Goal: Task Accomplishment & Management: Manage account settings

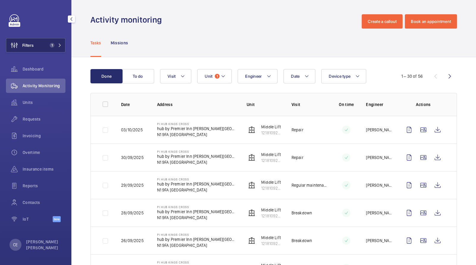
click at [45, 45] on button "Filters 1" at bounding box center [35, 45] width 59 height 14
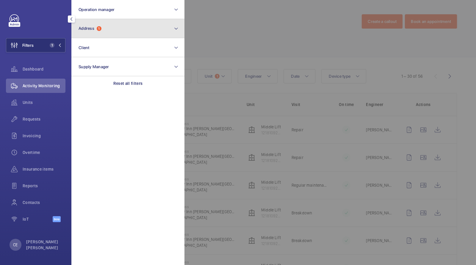
click at [87, 26] on span "Address" at bounding box center [87, 28] width 16 height 5
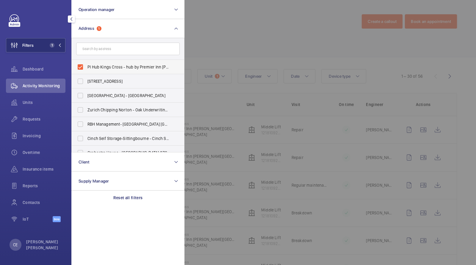
click at [106, 66] on span "PI Hub Kings Cross - hub by Premier Inn [PERSON_NAME][GEOGRAPHIC_DATA], [GEOGRA…" at bounding box center [128, 67] width 82 height 6
click at [86, 66] on input "PI Hub Kings Cross - hub by Premier Inn [PERSON_NAME][GEOGRAPHIC_DATA], [GEOGRA…" at bounding box center [80, 67] width 12 height 12
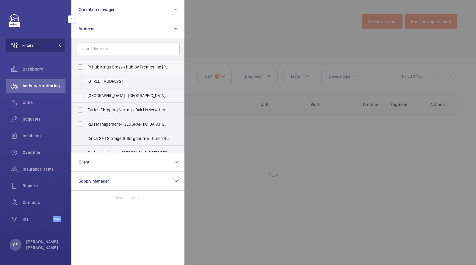
click at [106, 66] on span "PI Hub Kings Cross - hub by Premier Inn [PERSON_NAME][GEOGRAPHIC_DATA], [GEOGRA…" at bounding box center [128, 67] width 82 height 6
click at [86, 66] on input "PI Hub Kings Cross - hub by Premier Inn [PERSON_NAME][GEOGRAPHIC_DATA], [GEOGRA…" at bounding box center [80, 67] width 12 height 12
click at [106, 65] on span "PI Hub Kings Cross - hub by Premier Inn [PERSON_NAME][GEOGRAPHIC_DATA], [GEOGRA…" at bounding box center [128, 67] width 82 height 6
click at [86, 65] on input "PI Hub Kings Cross - hub by Premier Inn [PERSON_NAME][GEOGRAPHIC_DATA], [GEOGRA…" at bounding box center [80, 67] width 12 height 12
checkbox input "false"
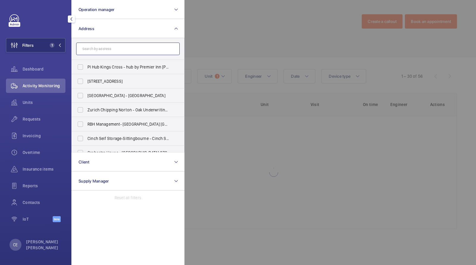
click at [102, 43] on input "text" at bounding box center [128, 49] width 104 height 12
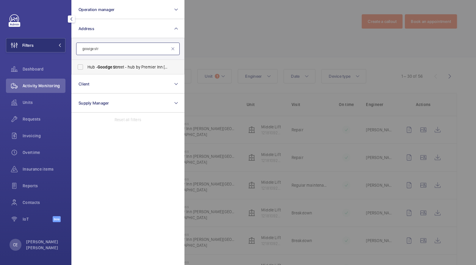
type input "goodge str"
click at [104, 69] on span "Goodge" at bounding box center [105, 67] width 15 height 5
click at [86, 69] on input "Hub - Goodge Str eet - hub by [GEOGRAPHIC_DATA] [GEOGRAPHIC_DATA] [GEOGRAPHIC_D…" at bounding box center [80, 67] width 12 height 12
checkbox input "true"
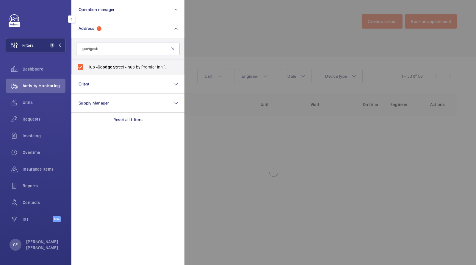
click at [267, 36] on div at bounding box center [422, 132] width 476 height 265
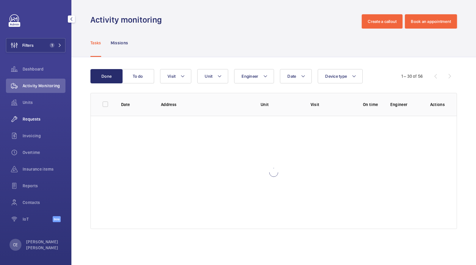
click at [38, 121] on span "Requests" at bounding box center [44, 119] width 43 height 6
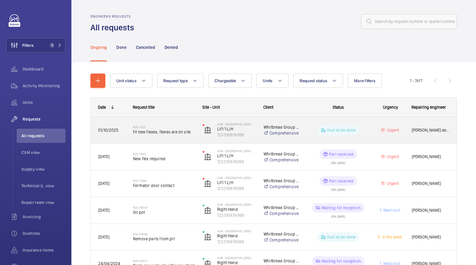
click at [158, 134] on span "fit new flexes, flexes are on site" at bounding box center [164, 132] width 62 height 6
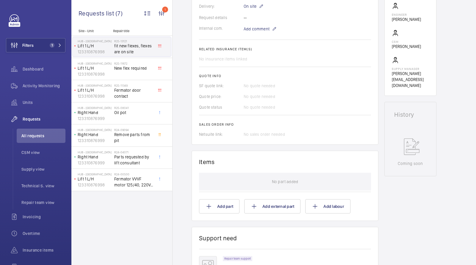
scroll to position [18, 0]
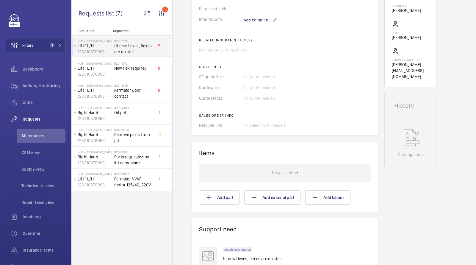
scroll to position [198, 0]
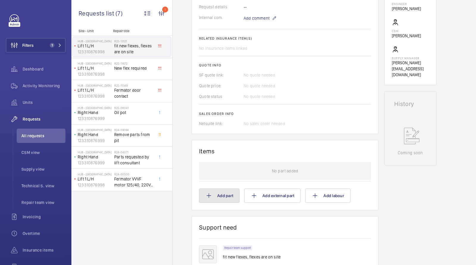
click at [225, 193] on button "Add part" at bounding box center [219, 195] width 40 height 14
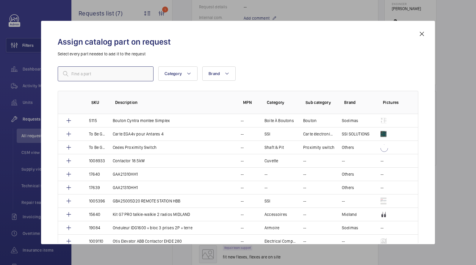
click at [104, 74] on input "text" at bounding box center [106, 73] width 96 height 15
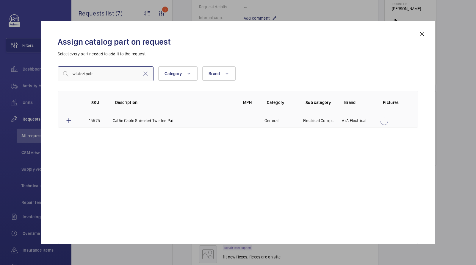
type input "twisted pair"
click at [157, 124] on td "Cat5e Cable Shielded Twisted Pair" at bounding box center [170, 120] width 128 height 13
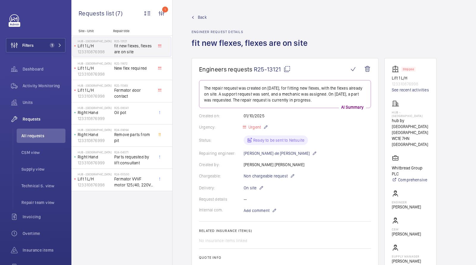
scroll to position [290, 0]
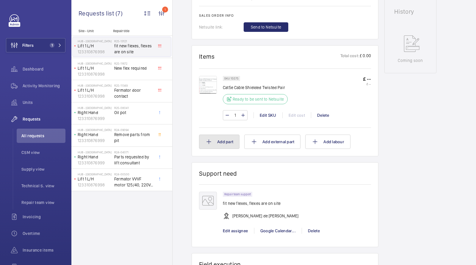
click at [223, 141] on button "Add part" at bounding box center [219, 141] width 40 height 14
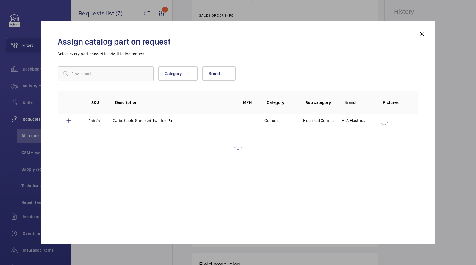
click at [85, 65] on div "Assign catalog part on request Select every part needed to add it to the reques…" at bounding box center [238, 137] width 375 height 214
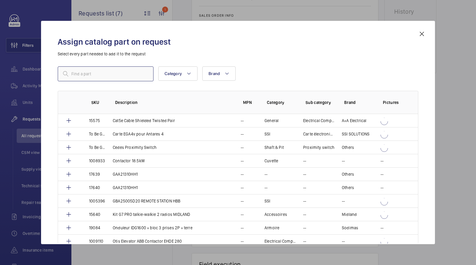
click at [85, 70] on input "text" at bounding box center [106, 73] width 96 height 15
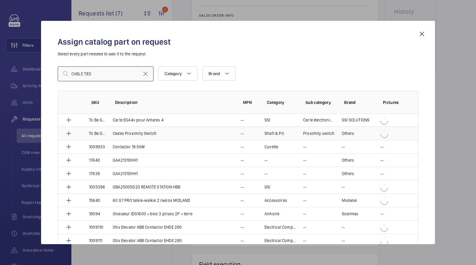
scroll to position [14, 0]
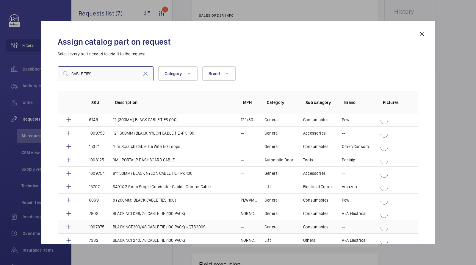
type input "CABLE TIES"
click at [130, 130] on p "12"(300MM) BLACK NYLON CABLE TIE -PK 100" at bounding box center [153, 133] width 81 height 6
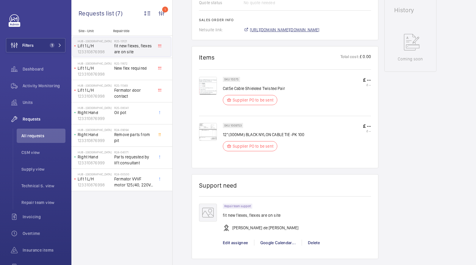
scroll to position [249, 0]
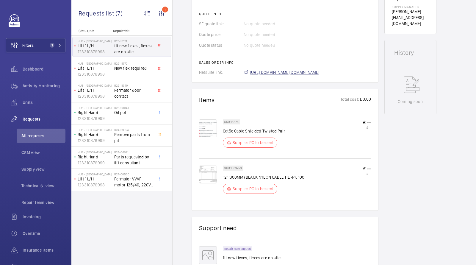
click at [269, 72] on span "[URL][DOMAIN_NAME][DOMAIN_NAME]" at bounding box center [285, 72] width 70 height 6
click at [30, 134] on span "All requests" at bounding box center [43, 136] width 44 height 6
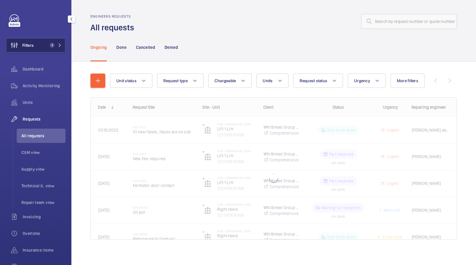
click at [59, 41] on button "Filters 1" at bounding box center [35, 45] width 59 height 14
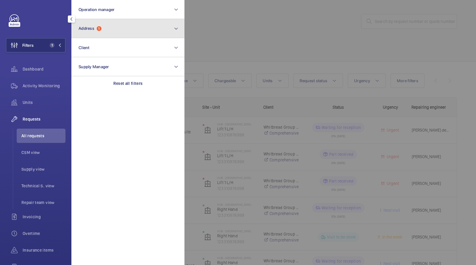
click at [85, 31] on span "Address 1" at bounding box center [90, 28] width 23 height 5
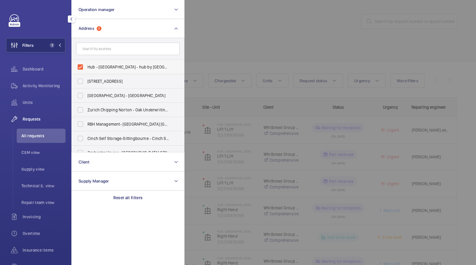
click at [102, 68] on span "Hub - [GEOGRAPHIC_DATA] - hub by [GEOGRAPHIC_DATA] [GEOGRAPHIC_DATA]" at bounding box center [128, 67] width 82 height 6
click at [86, 68] on input "Hub - [GEOGRAPHIC_DATA] - hub by [GEOGRAPHIC_DATA] [GEOGRAPHIC_DATA]" at bounding box center [80, 67] width 12 height 12
checkbox input "false"
click at [282, 35] on div at bounding box center [422, 132] width 476 height 265
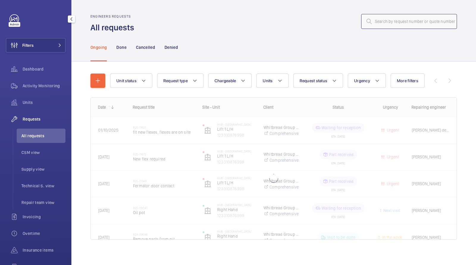
click at [421, 22] on input "text" at bounding box center [409, 21] width 96 height 15
paste input "13329"
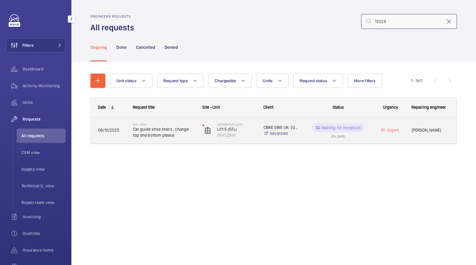
type input "13329"
click at [157, 133] on span "Car guide shoe liners , change top and bottom please" at bounding box center [164, 132] width 62 height 12
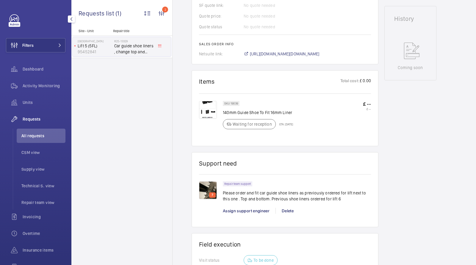
scroll to position [289, 0]
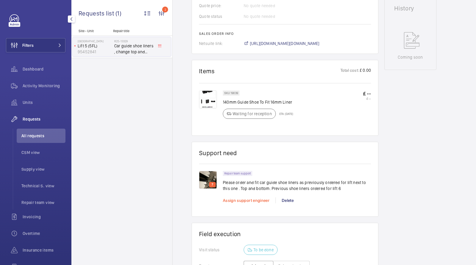
click at [246, 198] on span "Assign support engineer" at bounding box center [246, 200] width 47 height 5
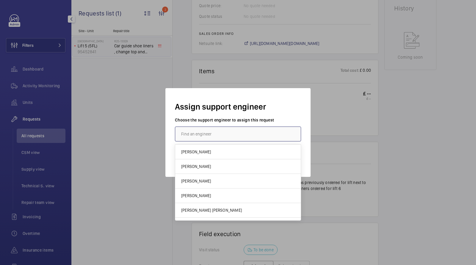
click at [227, 136] on input "text" at bounding box center [238, 133] width 126 height 15
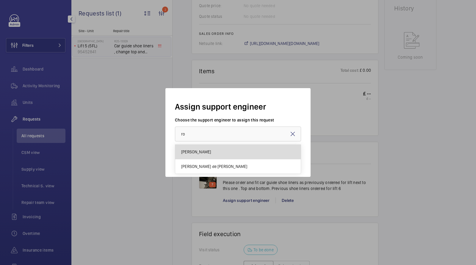
click at [206, 151] on mat-option "[PERSON_NAME]" at bounding box center [238, 152] width 126 height 15
type input "[PERSON_NAME]"
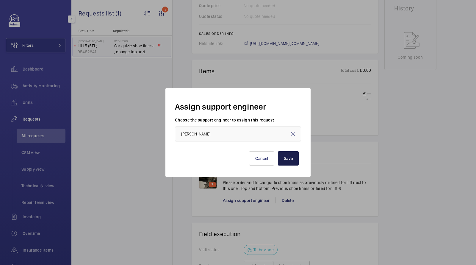
click at [286, 156] on button "Save" at bounding box center [288, 158] width 21 height 14
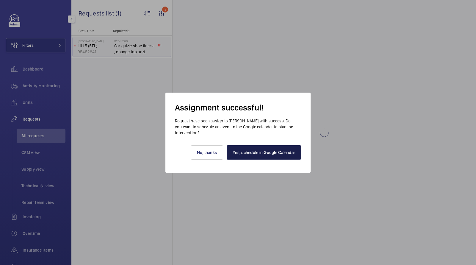
click at [279, 152] on link "Yes, schedule in Google Calendar" at bounding box center [264, 152] width 74 height 14
